Goal: Information Seeking & Learning: Learn about a topic

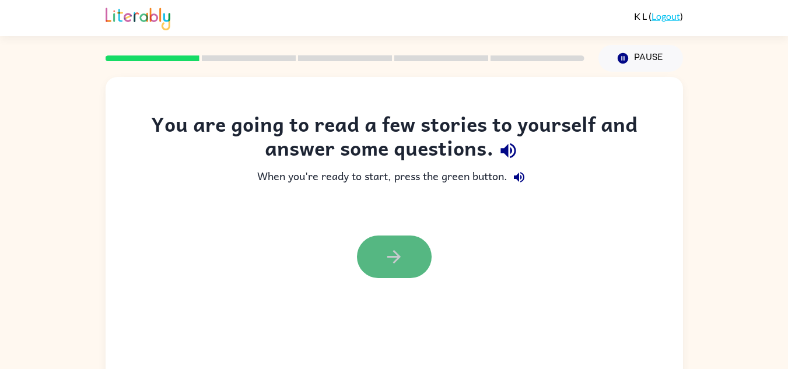
click at [379, 276] on button "button" at bounding box center [394, 257] width 75 height 43
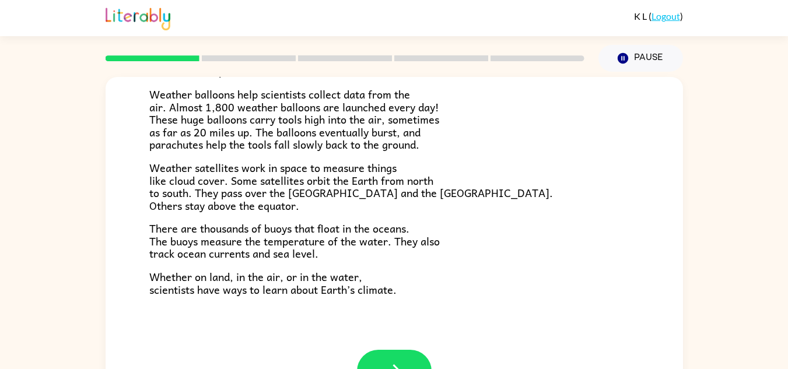
scroll to position [41, 0]
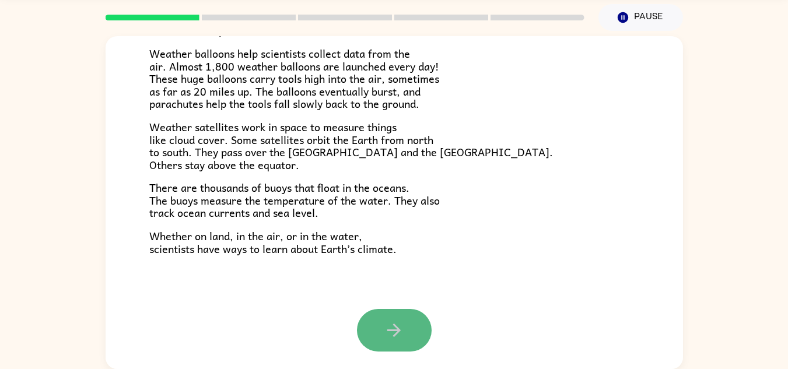
click at [398, 331] on icon "button" at bounding box center [394, 330] width 20 height 20
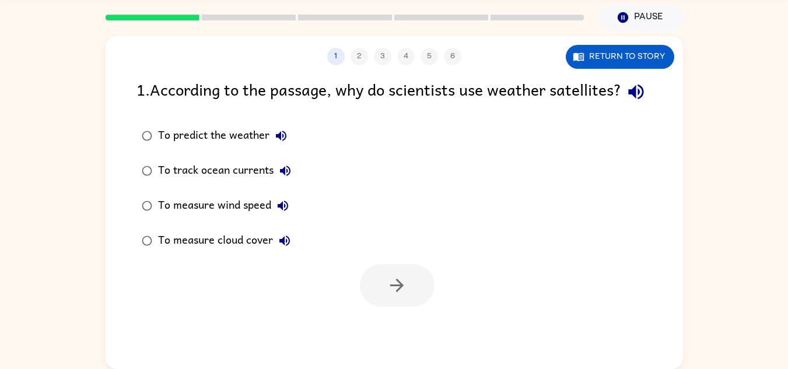
scroll to position [0, 0]
click at [235, 148] on div "To predict the weather" at bounding box center [225, 135] width 135 height 23
click at [401, 296] on icon "button" at bounding box center [397, 285] width 20 height 20
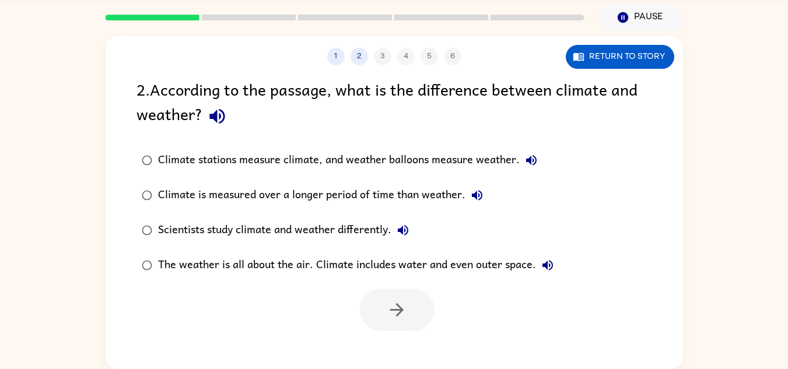
click at [321, 196] on div "Climate is measured over a longer period of time than weather." at bounding box center [323, 195] width 331 height 23
click at [407, 315] on icon "button" at bounding box center [397, 310] width 20 height 20
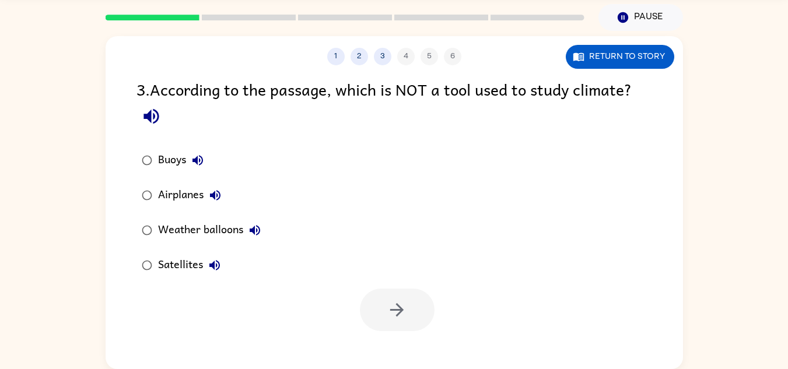
click at [183, 194] on div "Airplanes" at bounding box center [192, 195] width 69 height 23
click at [389, 305] on icon "button" at bounding box center [397, 310] width 20 height 20
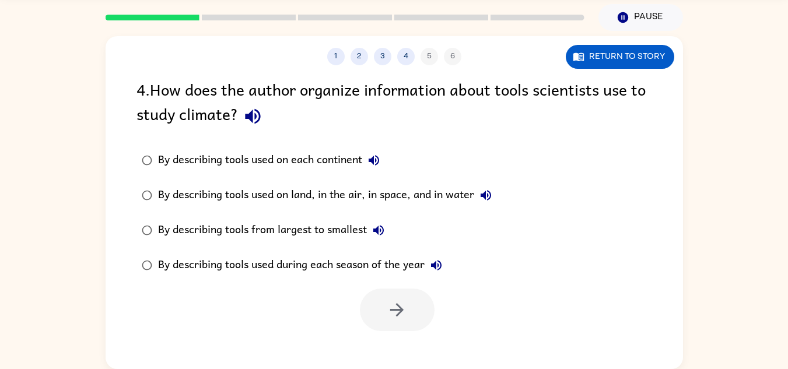
click at [254, 195] on div "By describing tools used on land, in the air, in space, and in water" at bounding box center [328, 195] width 340 height 23
click at [400, 319] on icon "button" at bounding box center [397, 310] width 20 height 20
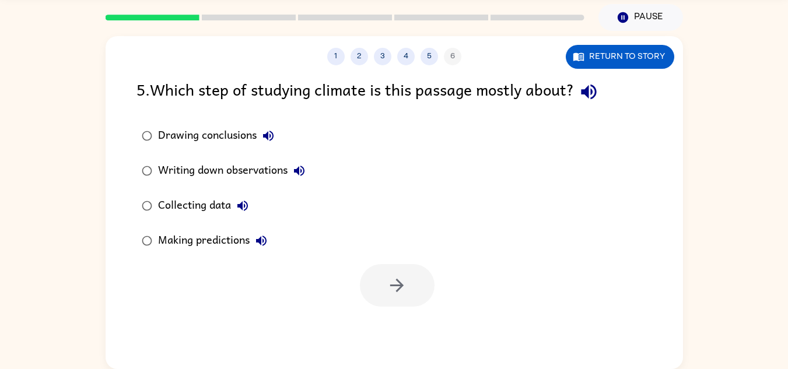
click at [227, 239] on div "Making predictions" at bounding box center [215, 240] width 115 height 23
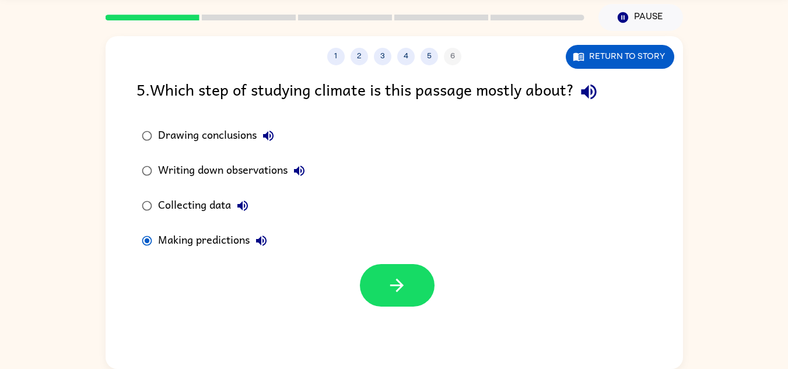
click at [218, 208] on div "Collecting data" at bounding box center [206, 205] width 96 height 23
click at [382, 273] on button "button" at bounding box center [397, 285] width 75 height 43
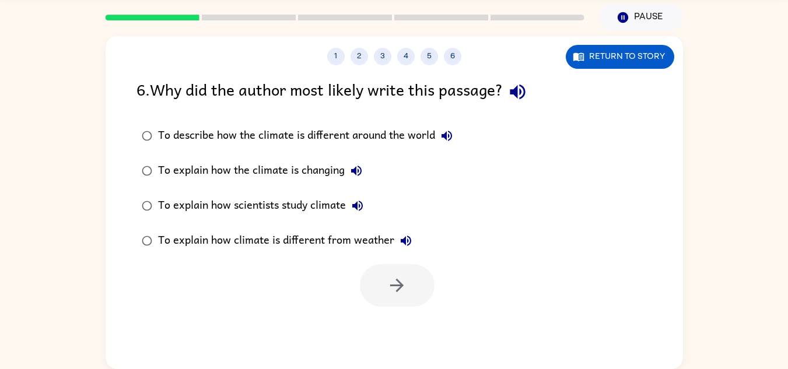
click at [237, 205] on div "To explain how scientists study climate" at bounding box center [263, 205] width 211 height 23
click at [385, 277] on button "button" at bounding box center [397, 285] width 75 height 43
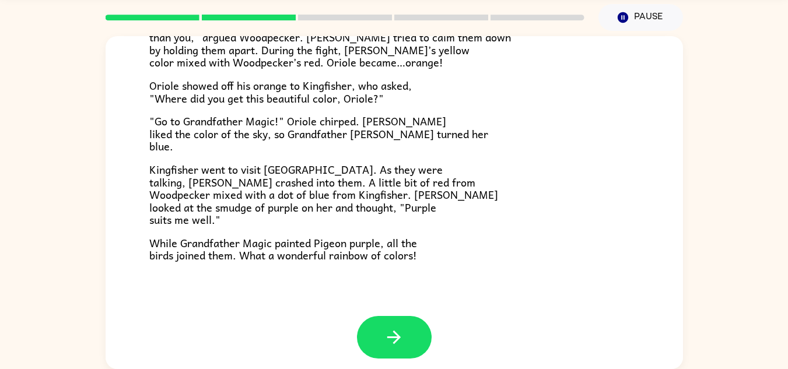
scroll to position [301, 0]
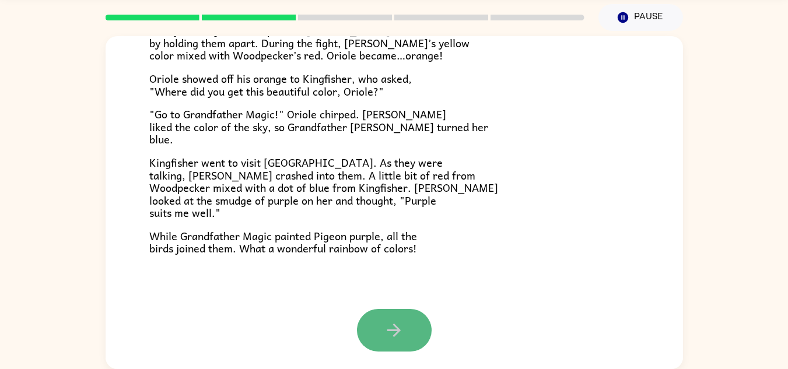
click at [371, 330] on button "button" at bounding box center [394, 330] width 75 height 43
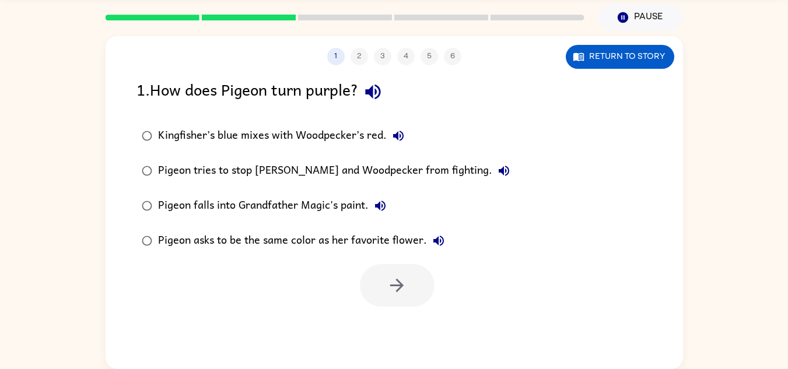
click at [303, 125] on div "Kingfisher’s blue mixes with Woodpecker’s red." at bounding box center [284, 135] width 252 height 23
click at [408, 285] on button "button" at bounding box center [397, 285] width 75 height 43
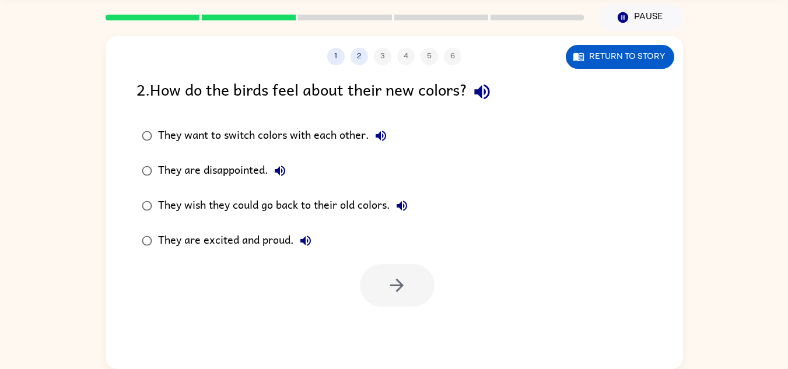
click at [255, 239] on div "They are excited and proud." at bounding box center [237, 240] width 159 height 23
click at [434, 290] on button "button" at bounding box center [397, 285] width 75 height 43
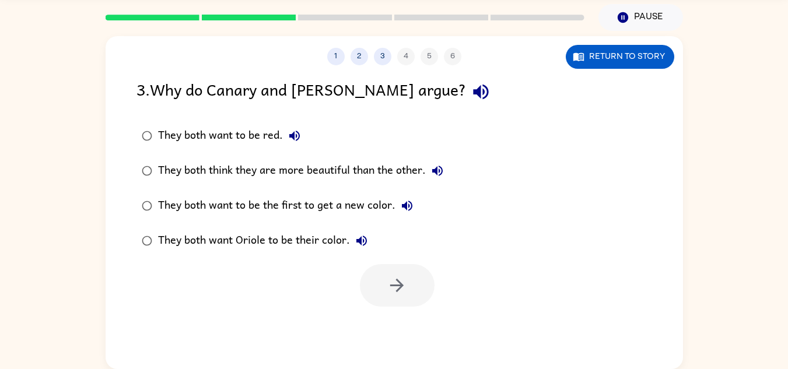
click at [336, 171] on div "They both think they are more beautiful than the other." at bounding box center [303, 170] width 291 height 23
click at [401, 291] on icon "button" at bounding box center [397, 285] width 20 height 20
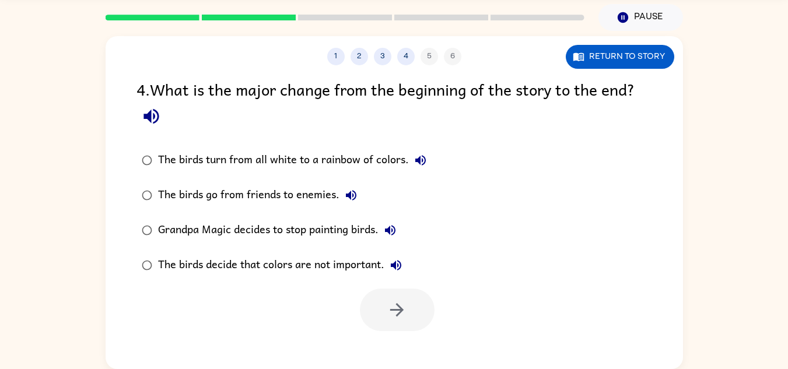
click at [302, 163] on div "The birds turn from all white to a rainbow of colors." at bounding box center [295, 160] width 274 height 23
click at [406, 308] on icon "button" at bounding box center [397, 310] width 20 height 20
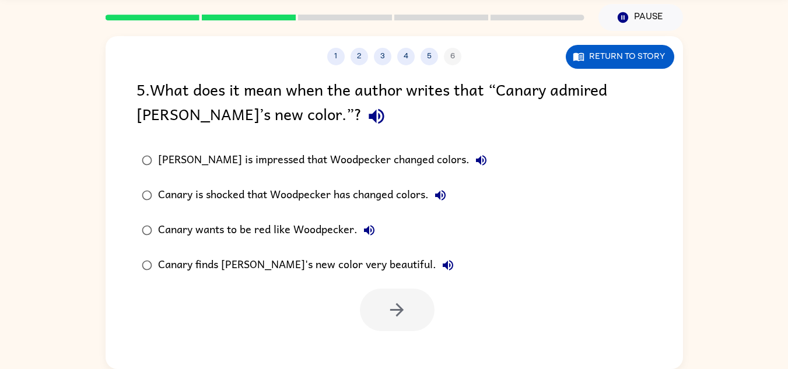
click at [282, 161] on div "[PERSON_NAME] is impressed that Woodpecker changed colors." at bounding box center [325, 160] width 335 height 23
click at [415, 308] on button "button" at bounding box center [397, 310] width 75 height 43
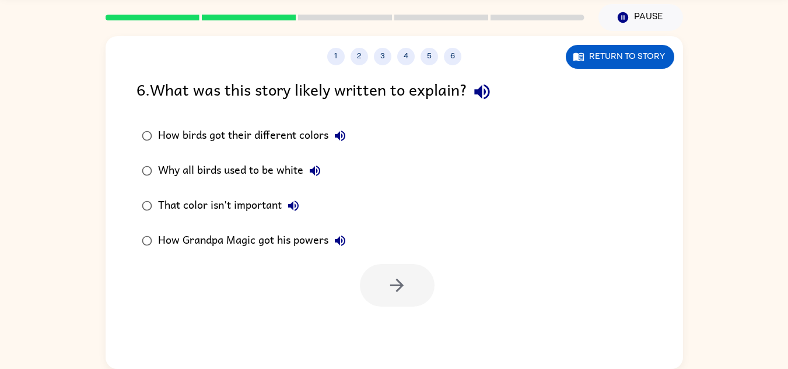
click at [299, 135] on div "How birds got their different colors" at bounding box center [255, 135] width 194 height 23
click at [401, 289] on icon "button" at bounding box center [397, 285] width 20 height 20
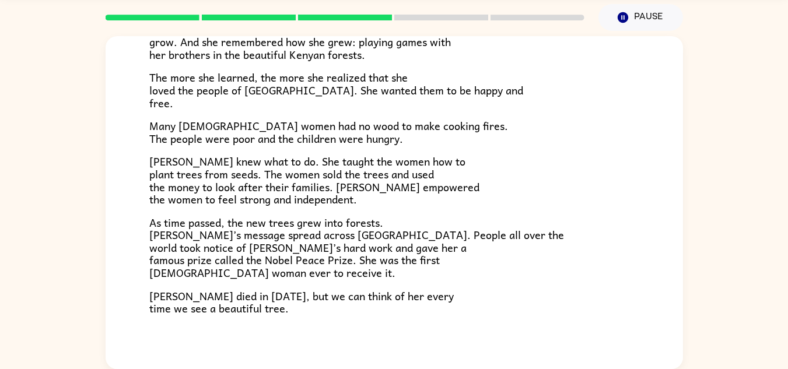
scroll to position [329, 0]
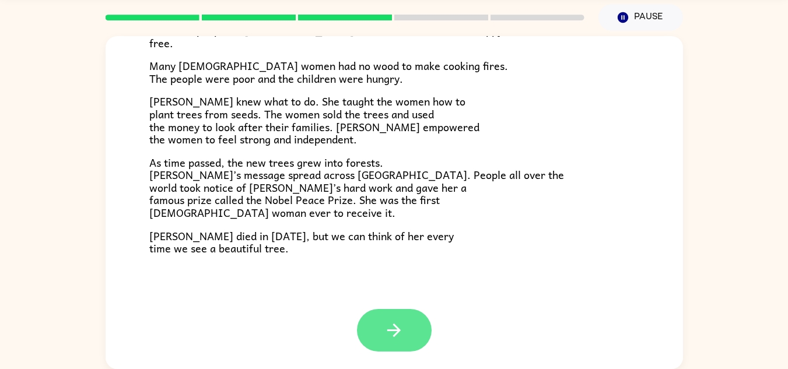
click at [389, 324] on icon "button" at bounding box center [394, 330] width 20 height 20
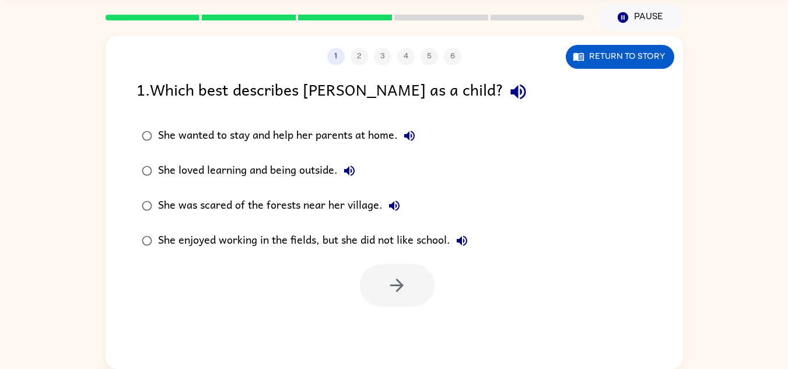
scroll to position [0, 0]
click at [372, 242] on div "She enjoyed working in the fields, but she did not like school." at bounding box center [316, 240] width 316 height 23
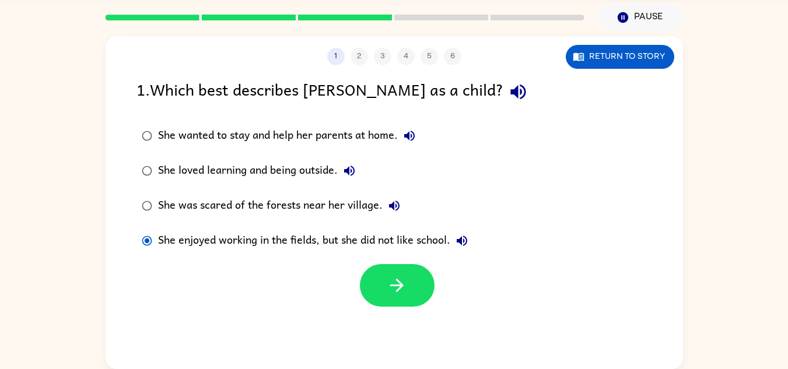
click at [282, 173] on div "She loved learning and being outside." at bounding box center [259, 170] width 203 height 23
click at [407, 289] on button "button" at bounding box center [397, 285] width 75 height 43
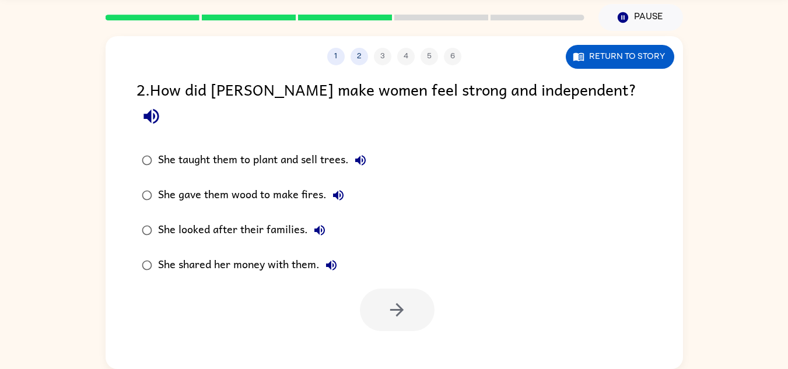
click at [279, 149] on div "She taught them to plant and sell trees." at bounding box center [265, 160] width 214 height 23
click at [396, 300] on icon "button" at bounding box center [397, 310] width 20 height 20
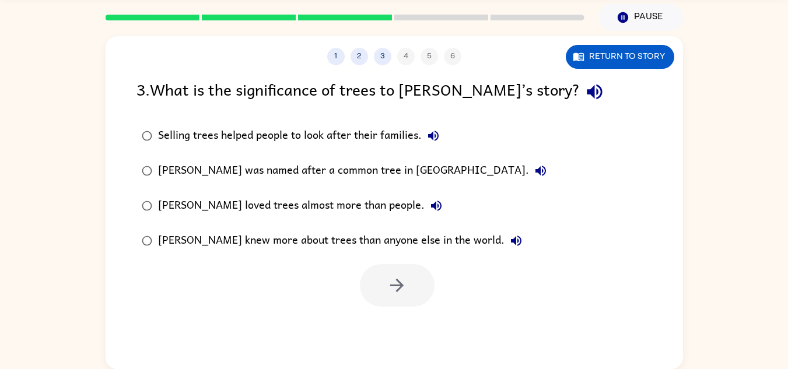
click at [323, 153] on label "Selling trees helped people to look after their families." at bounding box center [344, 135] width 428 height 35
click at [399, 281] on icon "button" at bounding box center [396, 285] width 13 height 13
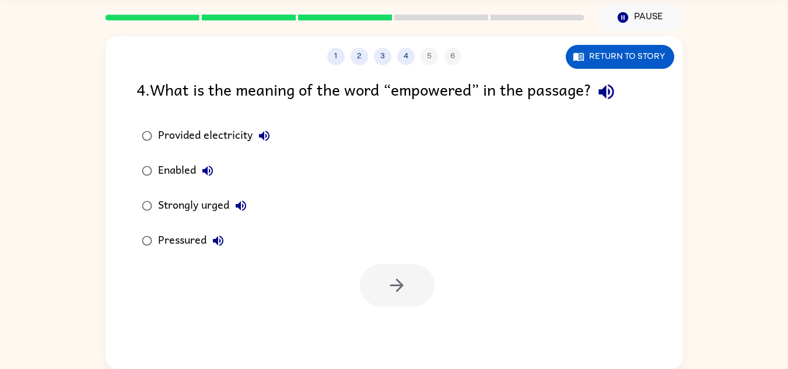
click at [172, 199] on div "Strongly urged" at bounding box center [205, 205] width 95 height 23
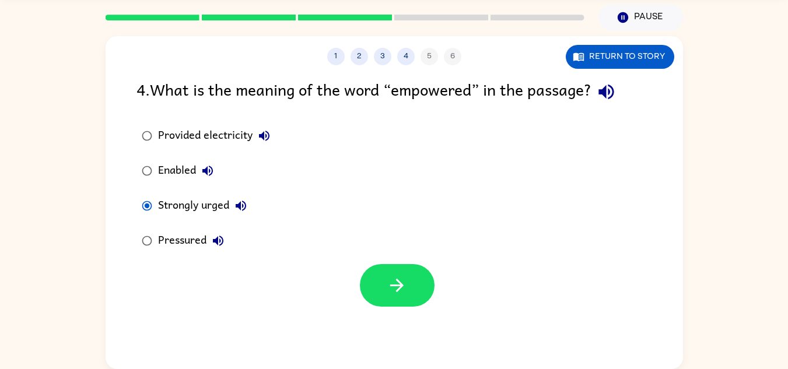
click at [159, 170] on div "Enabled" at bounding box center [188, 170] width 61 height 23
click at [379, 284] on button "button" at bounding box center [397, 285] width 75 height 43
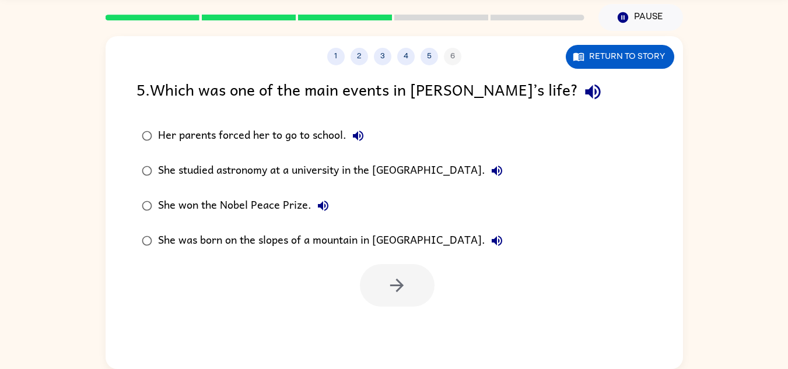
click at [272, 211] on div "She won the Nobel Peace Prize." at bounding box center [246, 205] width 177 height 23
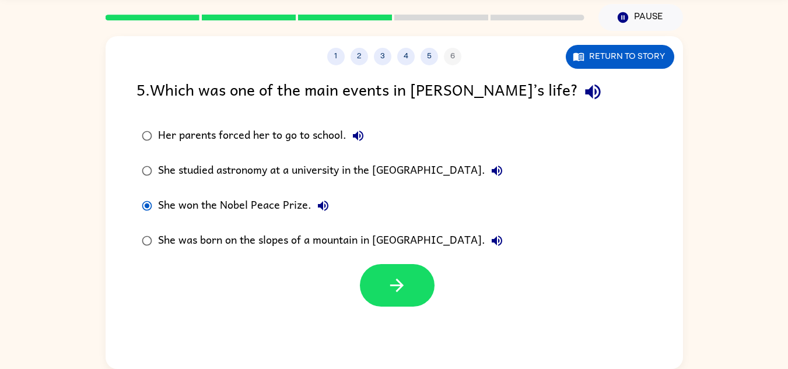
click at [333, 241] on div "She was born on the slopes of a mountain in [GEOGRAPHIC_DATA]." at bounding box center [333, 240] width 351 height 23
click at [418, 282] on button "button" at bounding box center [397, 285] width 75 height 43
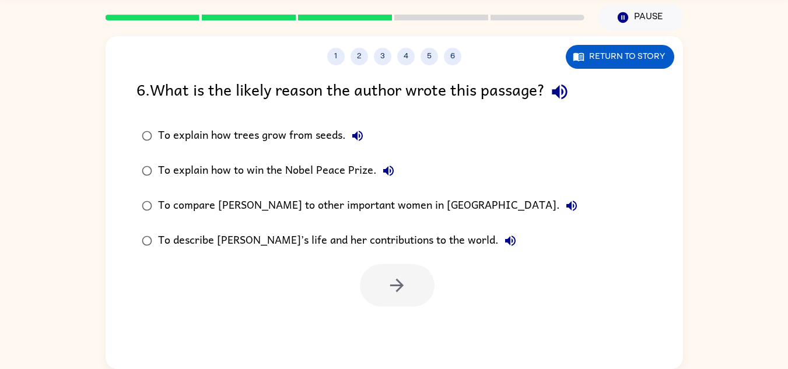
click at [299, 242] on div "To describe [PERSON_NAME]’s life and her contributions to the world." at bounding box center [340, 240] width 364 height 23
click at [422, 279] on button "button" at bounding box center [397, 285] width 75 height 43
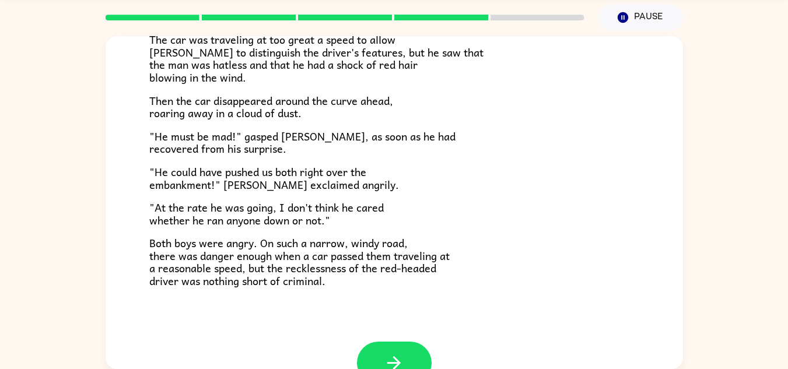
scroll to position [297, 0]
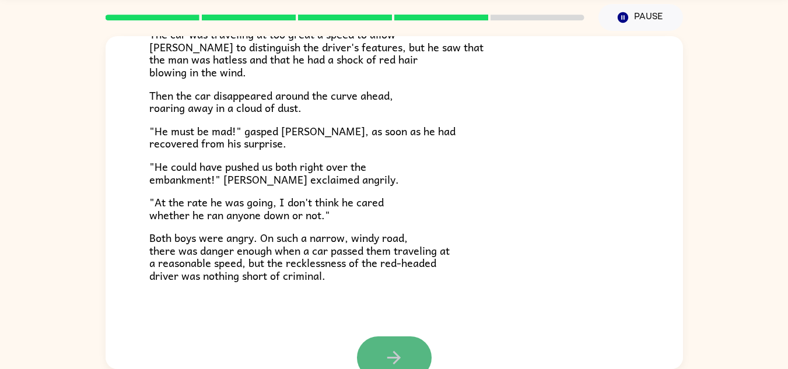
click at [384, 350] on icon "button" at bounding box center [394, 358] width 20 height 20
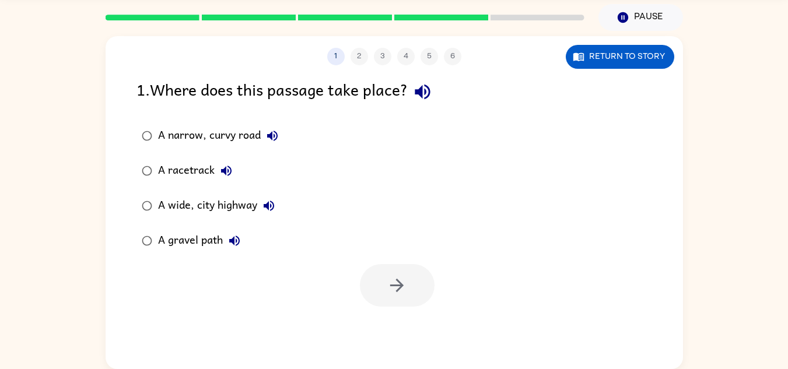
click at [243, 145] on div "A narrow, curvy road" at bounding box center [221, 135] width 126 height 23
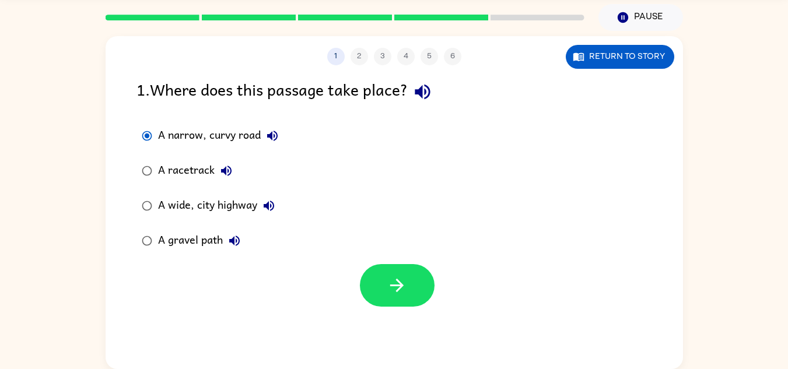
click at [169, 245] on div "A gravel path" at bounding box center [202, 240] width 88 height 23
click at [228, 142] on div "A narrow, curvy road" at bounding box center [221, 135] width 126 height 23
click at [197, 235] on div "A gravel path" at bounding box center [202, 240] width 88 height 23
click at [396, 265] on button "button" at bounding box center [397, 285] width 75 height 43
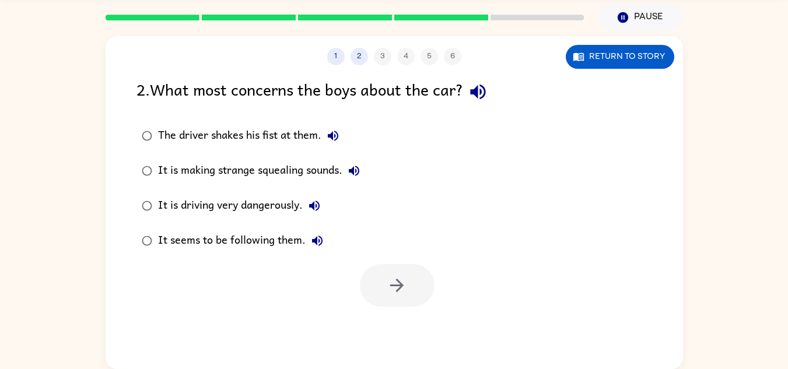
click at [245, 202] on div "It is driving very dangerously." at bounding box center [242, 205] width 168 height 23
click at [397, 301] on button "button" at bounding box center [397, 285] width 75 height 43
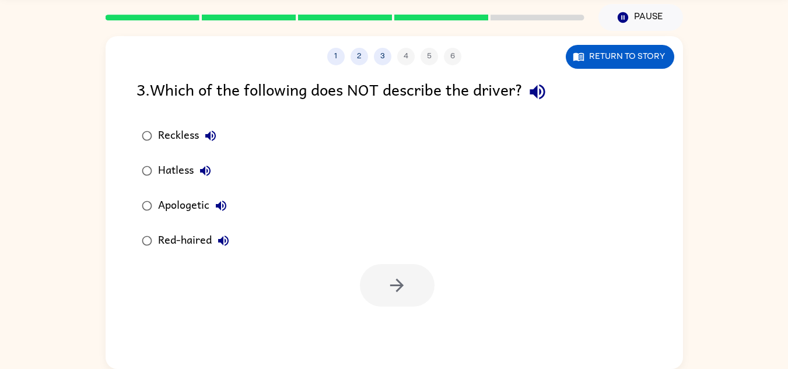
click at [186, 166] on div "Hatless" at bounding box center [187, 170] width 59 height 23
click at [394, 297] on button "button" at bounding box center [397, 285] width 75 height 43
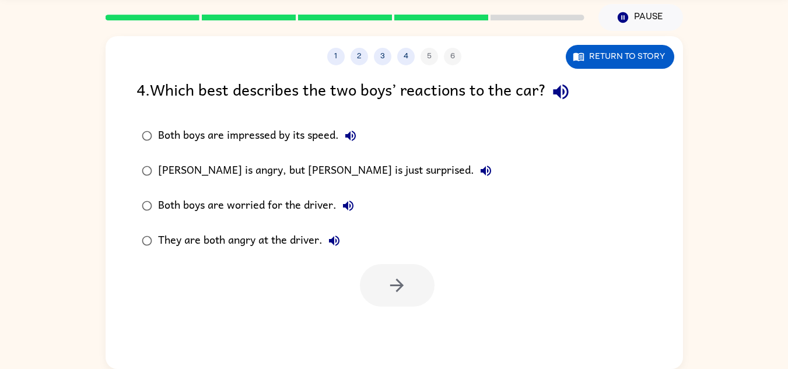
click at [311, 245] on div "They are both angry at the driver." at bounding box center [252, 240] width 188 height 23
click at [397, 281] on icon "button" at bounding box center [396, 285] width 13 height 13
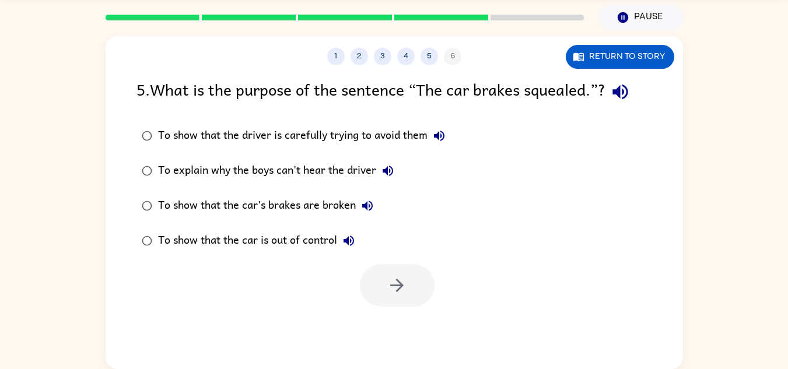
click at [304, 210] on div "To show that the car's brakes are broken" at bounding box center [268, 205] width 221 height 23
click at [404, 285] on icon "button" at bounding box center [397, 285] width 20 height 20
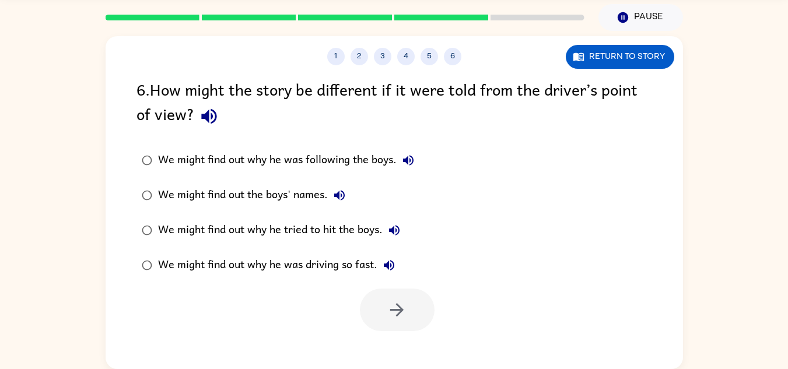
click at [271, 233] on div "We might find out why he tried to hit the boys." at bounding box center [282, 230] width 248 height 23
click at [398, 320] on icon "button" at bounding box center [397, 310] width 20 height 20
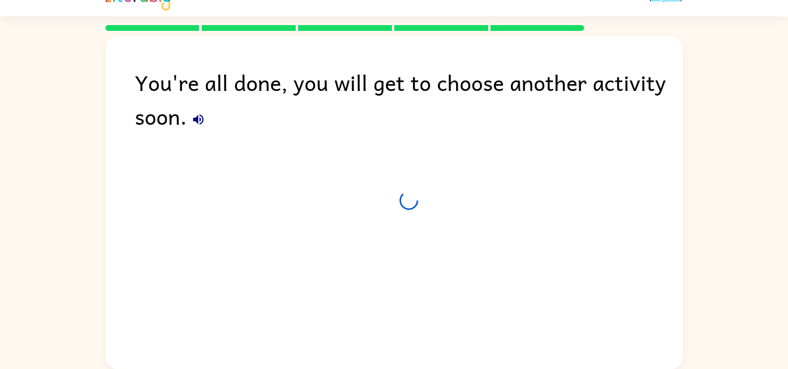
scroll to position [20, 0]
